Goal: Find specific page/section: Find specific page/section

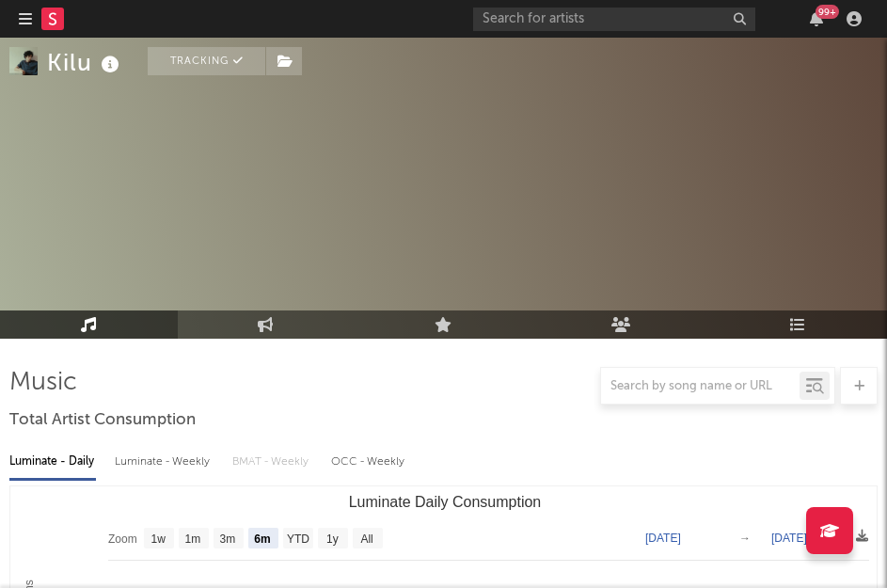
select select "6m"
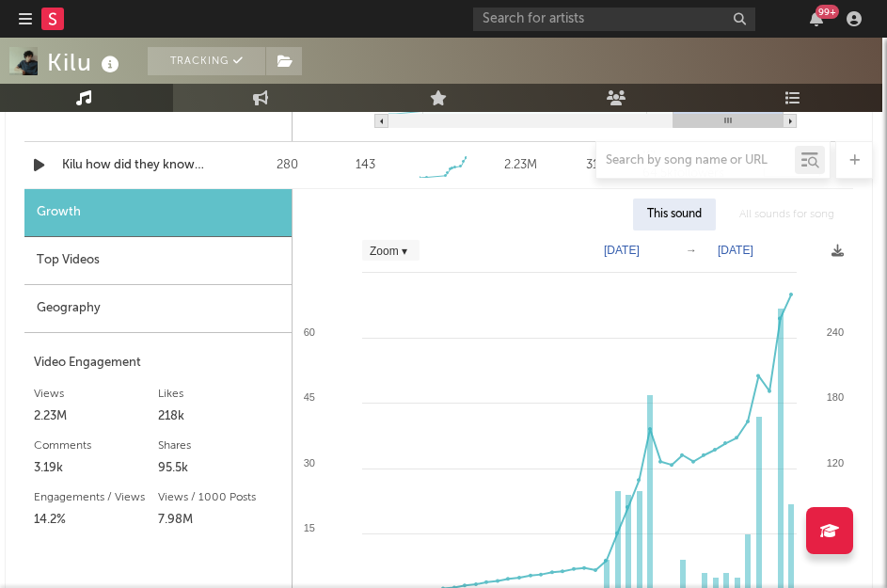
scroll to position [2117, 7]
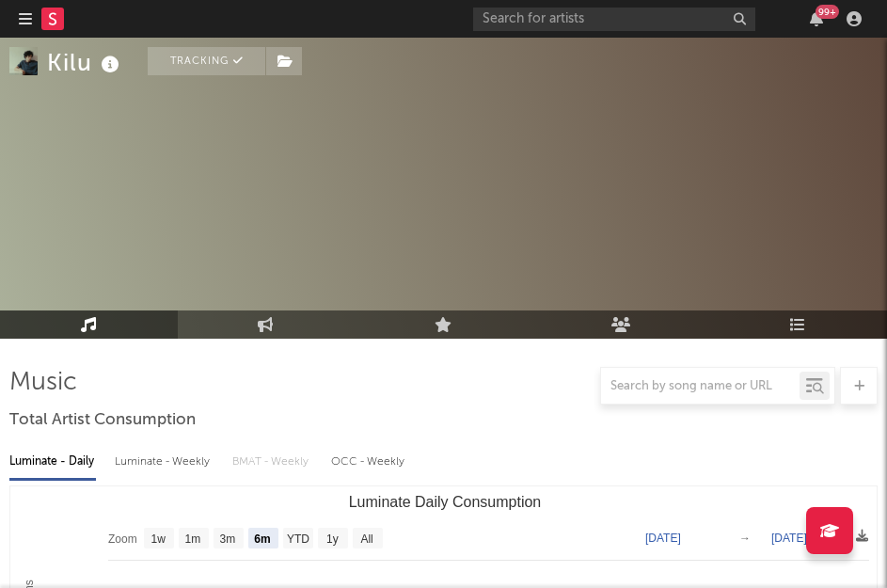
select select "6m"
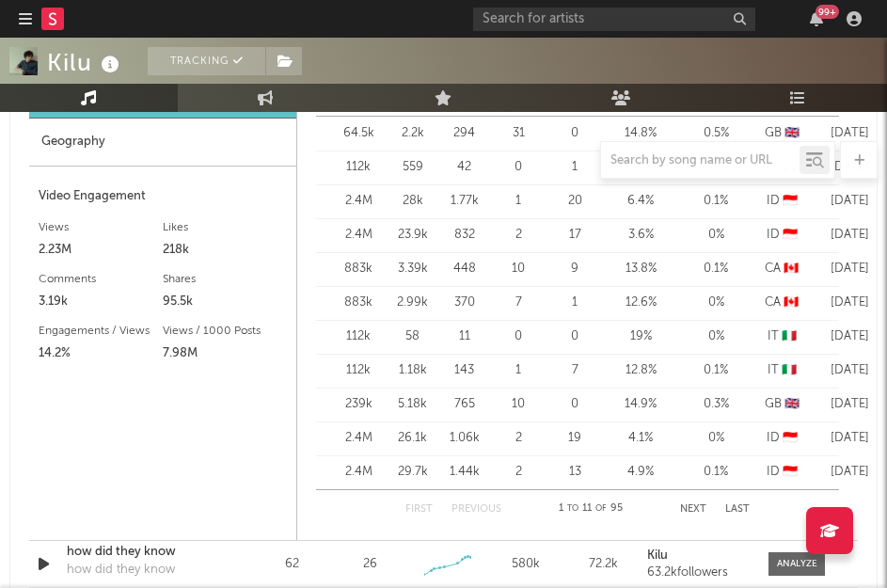
scroll to position [1761, 0]
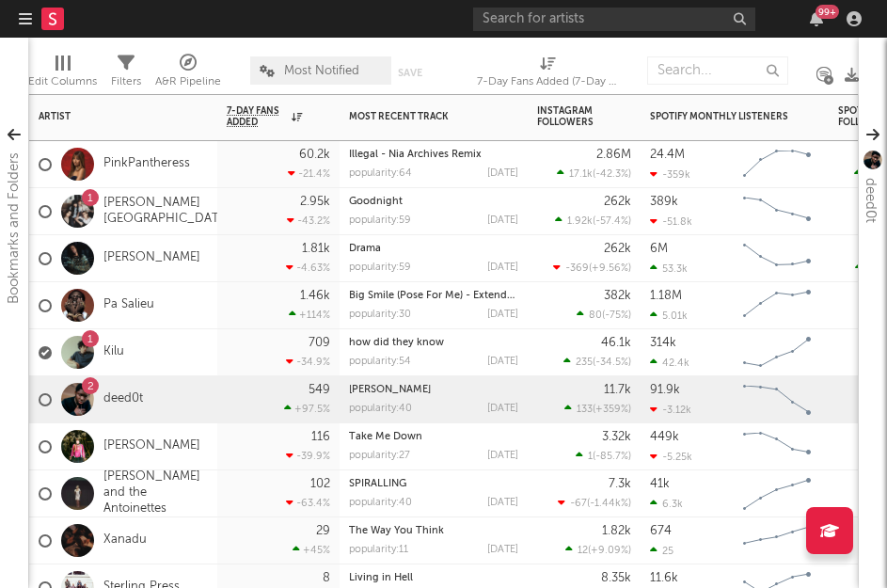
click at [202, 325] on div "Pa Salieu" at bounding box center [123, 305] width 188 height 47
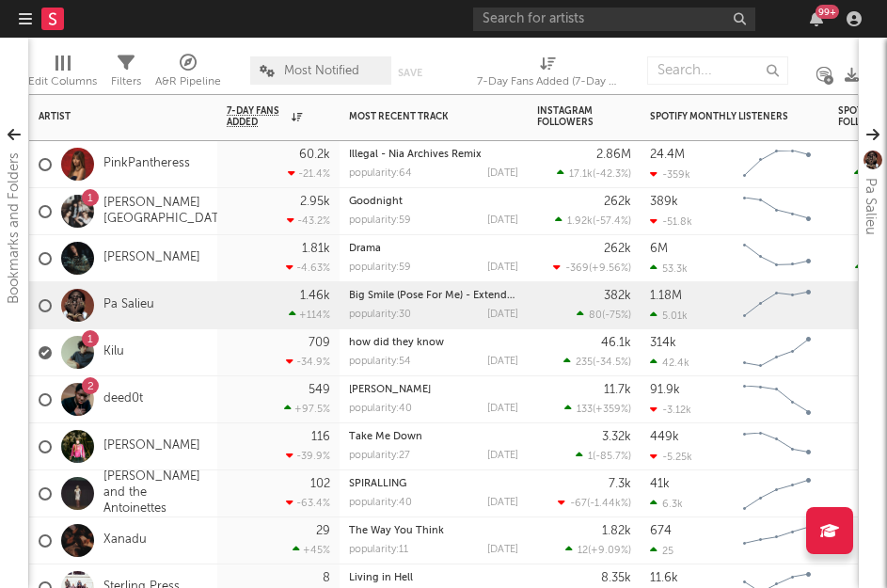
click at [201, 357] on div "1 Kilu" at bounding box center [123, 352] width 188 height 47
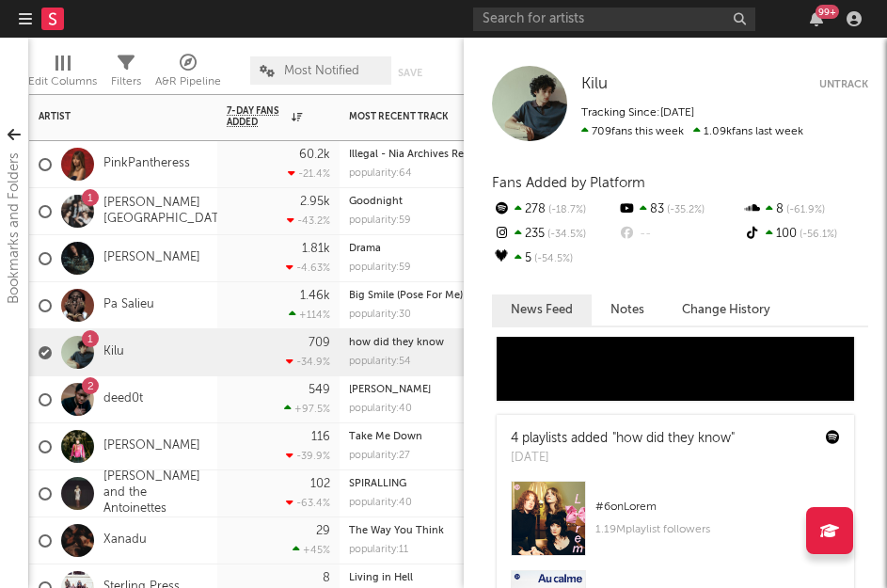
scroll to position [219, 0]
